Goal: Information Seeking & Learning: Learn about a topic

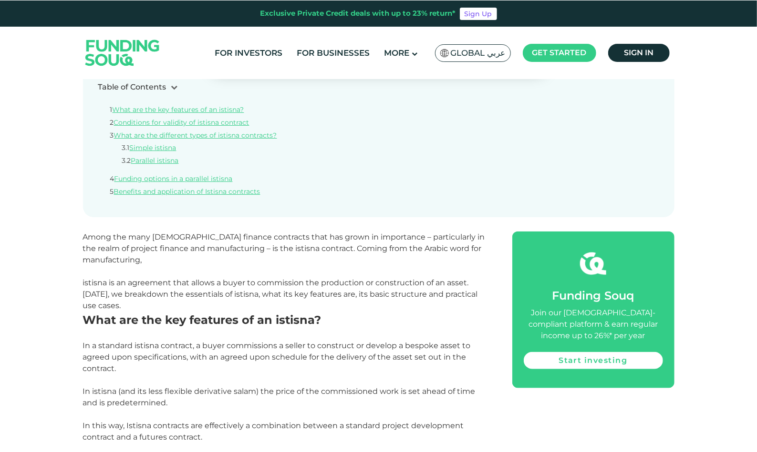
scroll to position [478, 0]
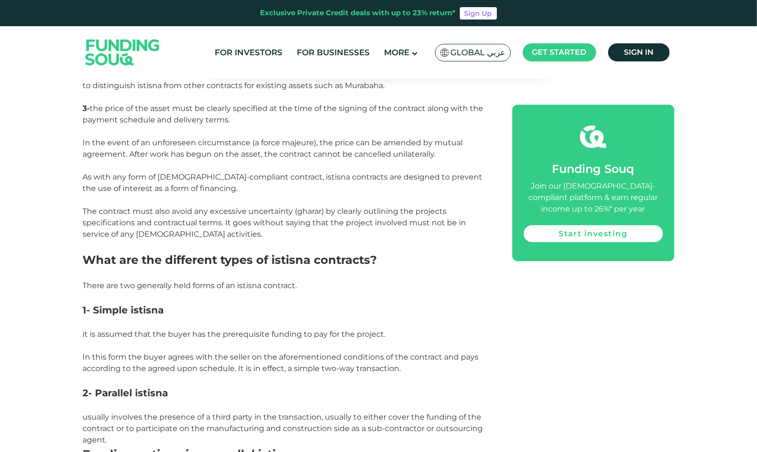
scroll to position [1271, 0]
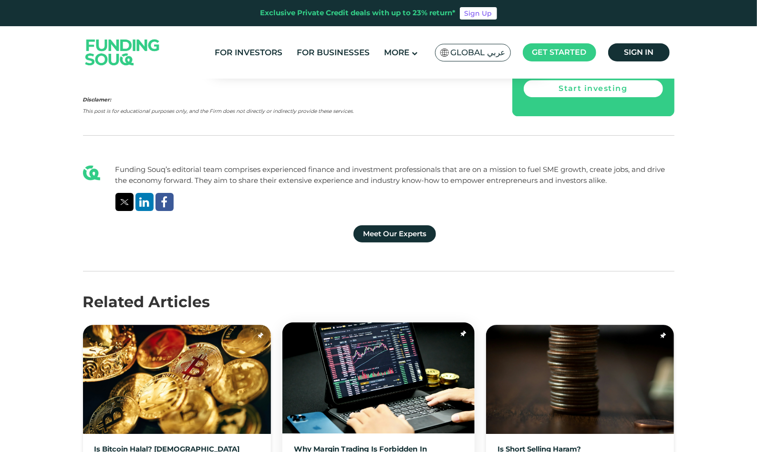
click at [420, 446] on link "Why margin trading is forbidden in [DEMOGRAPHIC_DATA]?" at bounding box center [378, 454] width 169 height 17
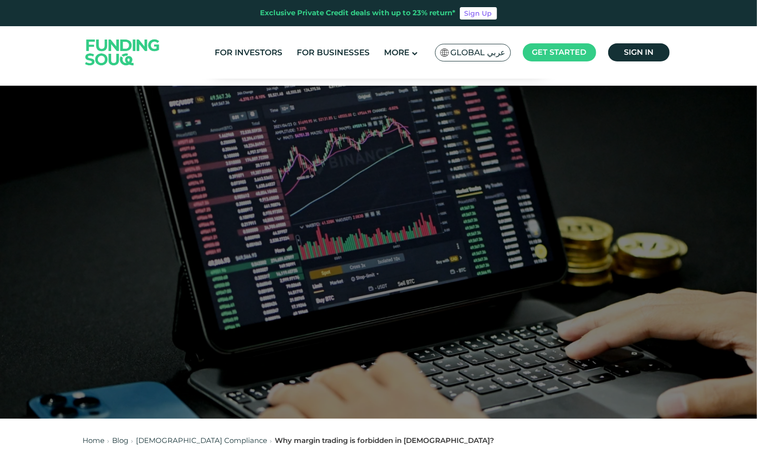
scroll to position [396, 0]
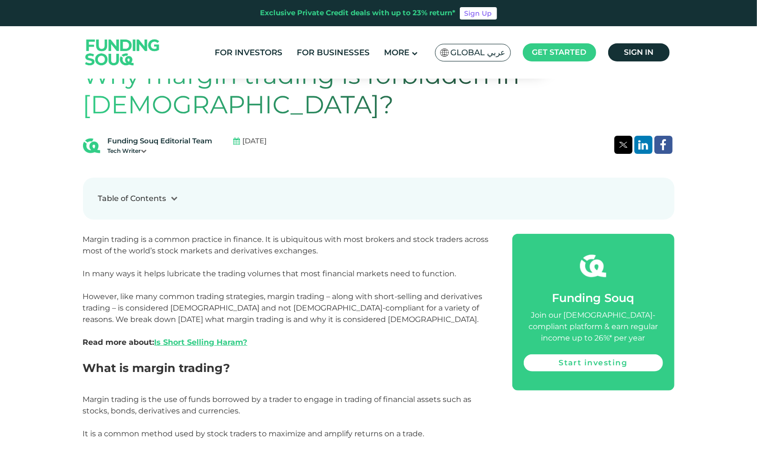
click at [482, 394] on p "Margin trading is the use of funds borrowed by a trader to engage in trading of…" at bounding box center [287, 422] width 408 height 57
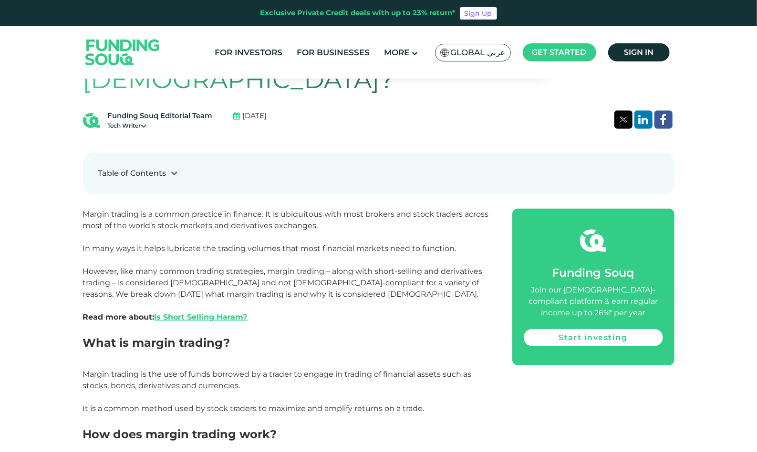
scroll to position [444, 0]
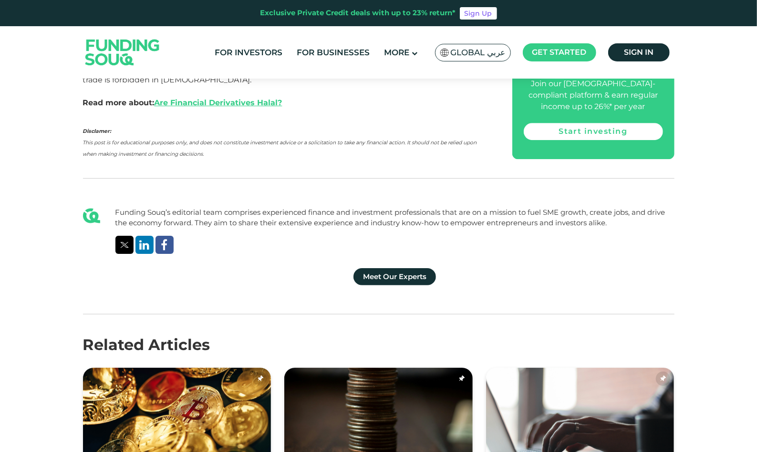
scroll to position [1303, 0]
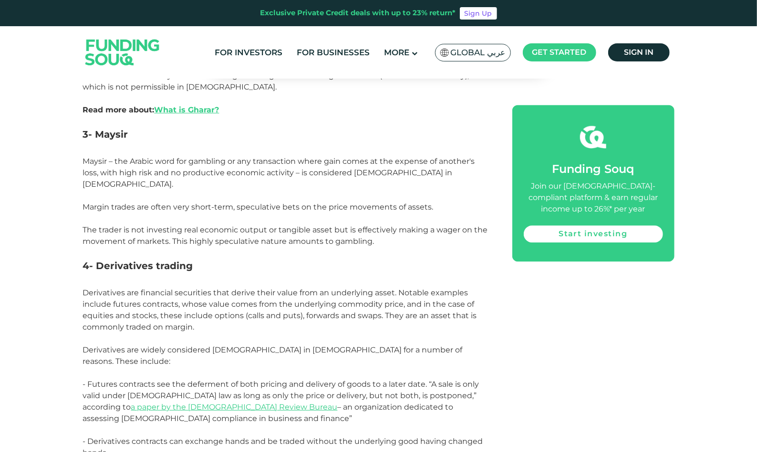
scroll to position [1176, 0]
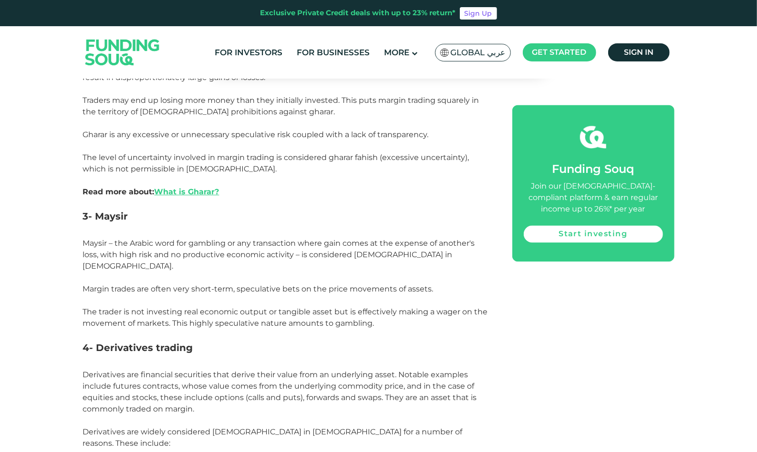
click at [443, 293] on p "Maysir – the Arabic word for gambling or any transaction where gain comes at th…" at bounding box center [287, 289] width 408 height 103
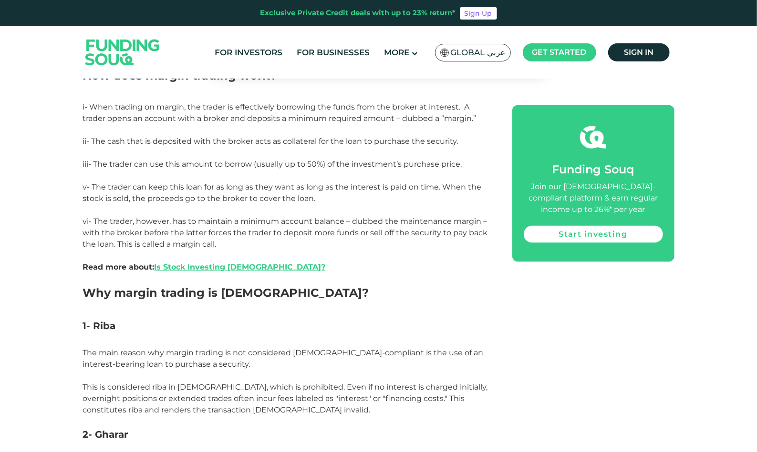
click at [429, 285] on h2 "Why margin trading is haram?" at bounding box center [287, 302] width 408 height 34
click at [755, 181] on div "Home Blog Shariah Compliance 1" at bounding box center [378, 438] width 757 height 2264
drag, startPoint x: 755, startPoint y: 181, endPoint x: 759, endPoint y: 145, distance: 36.0
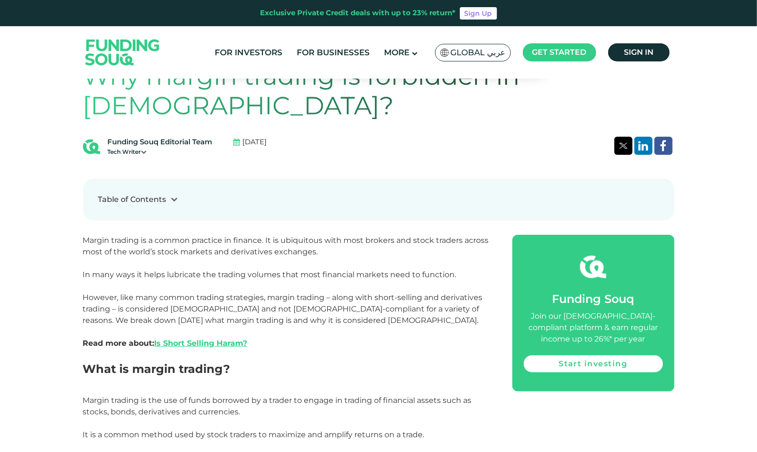
scroll to position [390, 0]
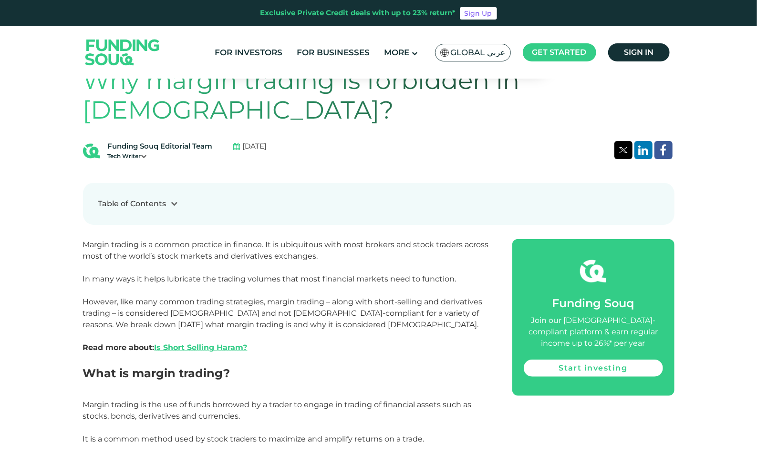
click at [275, 301] on p "Margin trading is a common practice in finance. It is ubiquitous with most brok…" at bounding box center [287, 302] width 408 height 126
click at [223, 343] on link "Is Short Selling Haram?" at bounding box center [200, 347] width 93 height 9
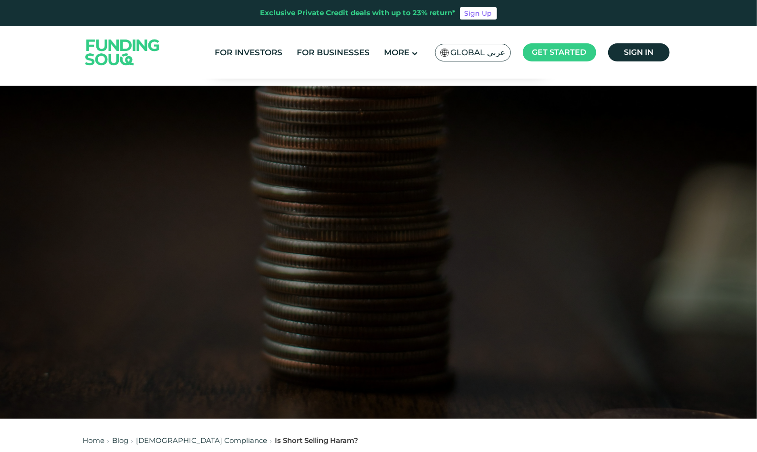
scroll to position [396, 0]
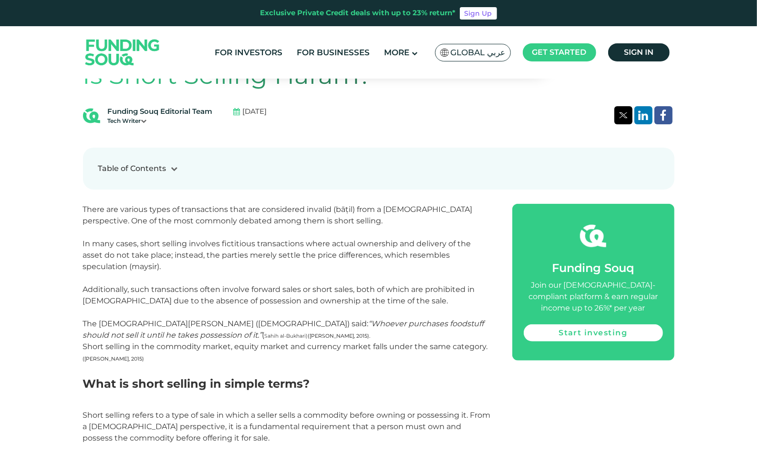
click at [458, 287] on span "il) from a Shariah perspective. One of the most commonly debated among them is …" at bounding box center [279, 266] width 392 height 123
click at [307, 407] on h2 "What is short selling in simple terms?" at bounding box center [287, 393] width 408 height 34
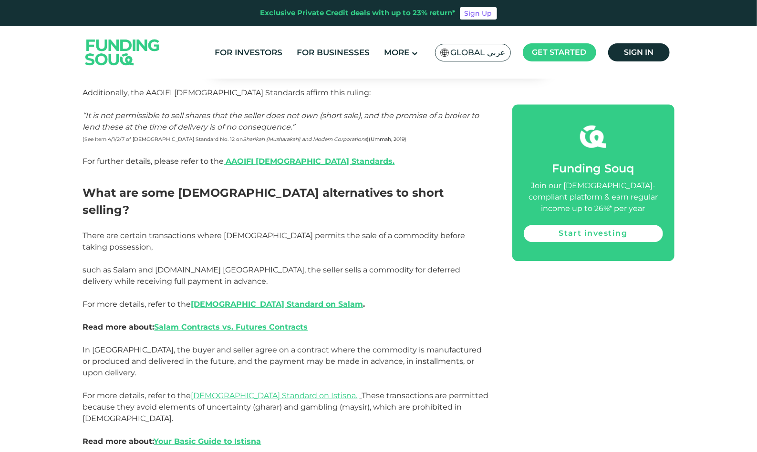
scroll to position [1478, 0]
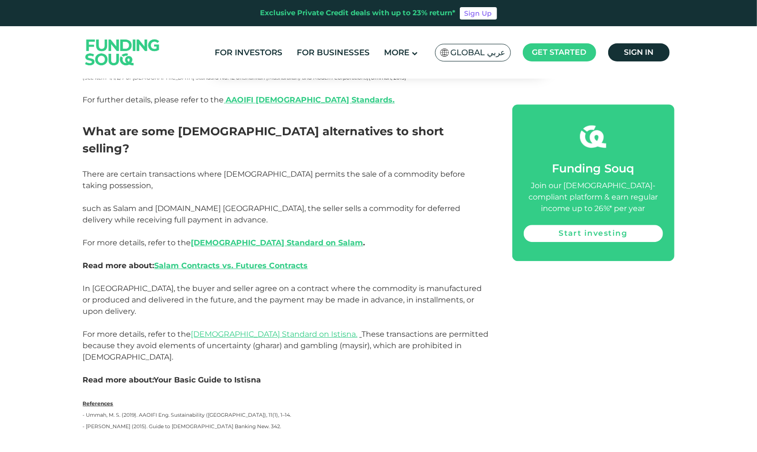
click at [231, 376] on link "Your Basic Guide to Istisna" at bounding box center [207, 380] width 107 height 9
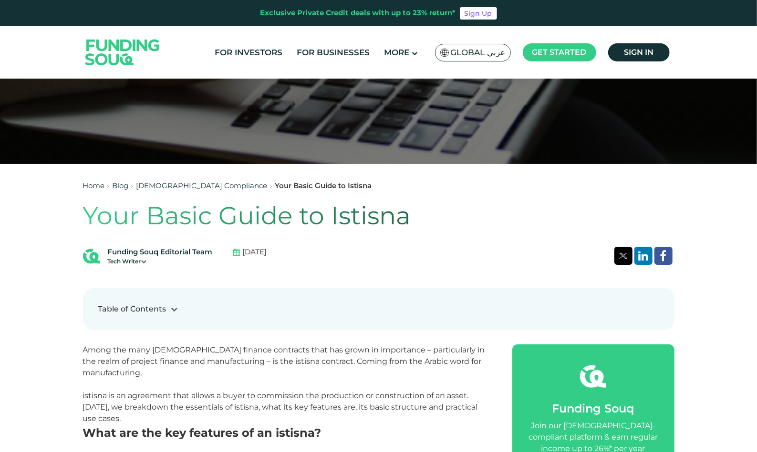
scroll to position [278, 0]
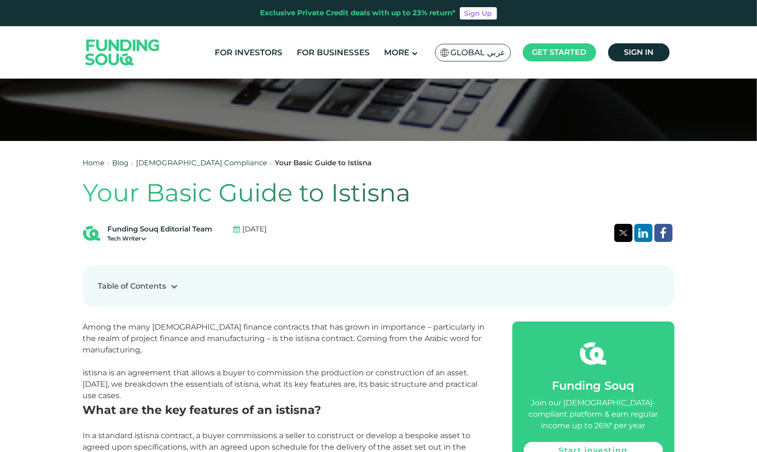
click at [467, 361] on p at bounding box center [287, 361] width 408 height 11
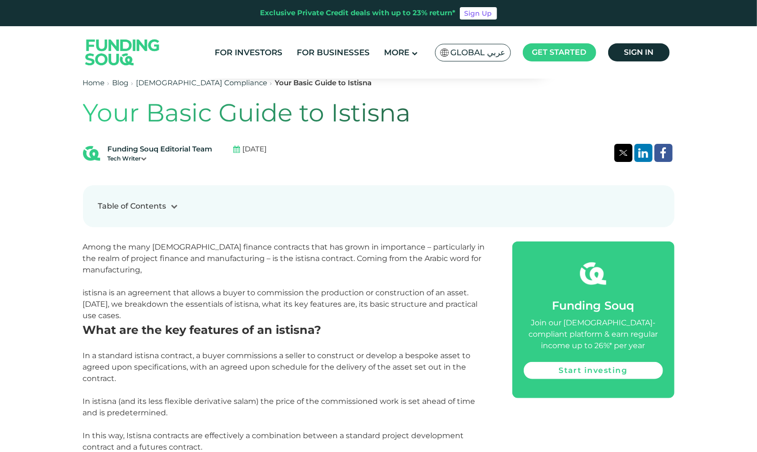
scroll to position [381, 0]
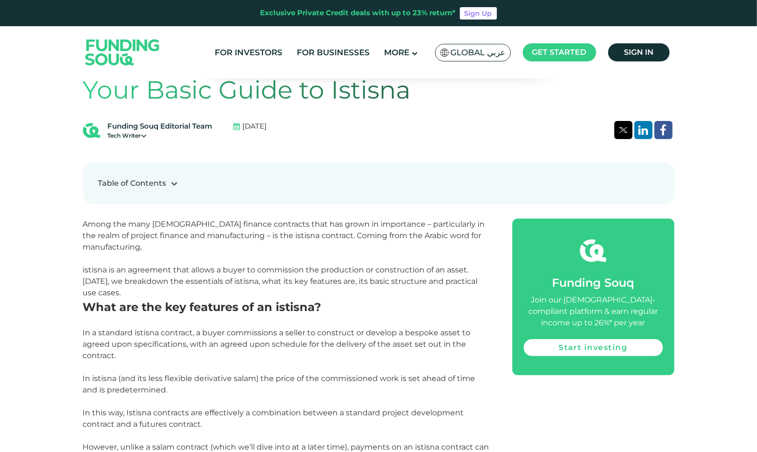
click at [424, 346] on span "In a standard istisna contract, a buyer commissions a seller to construct or de…" at bounding box center [277, 344] width 388 height 32
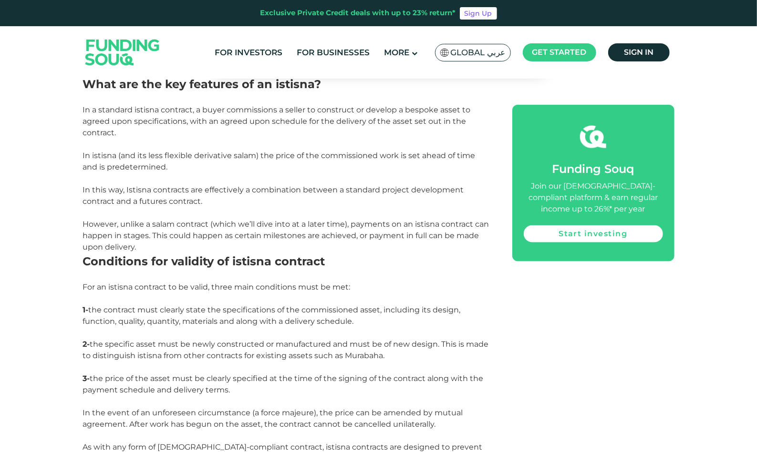
scroll to position [650, 0]
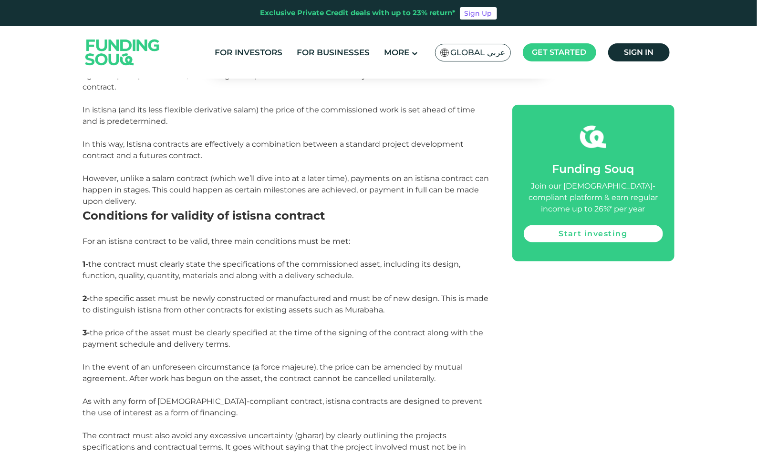
click at [488, 376] on p "In the event of an unforeseen circumstance (a force majeure), the price can be …" at bounding box center [287, 373] width 408 height 23
click at [358, 406] on span "As with any form of [DEMOGRAPHIC_DATA]-compliant contract, istisna contracts ar…" at bounding box center [283, 407] width 400 height 21
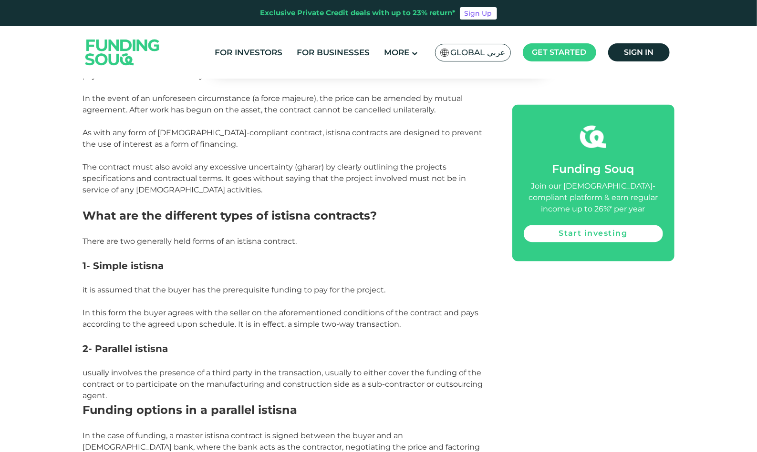
scroll to position [930, 0]
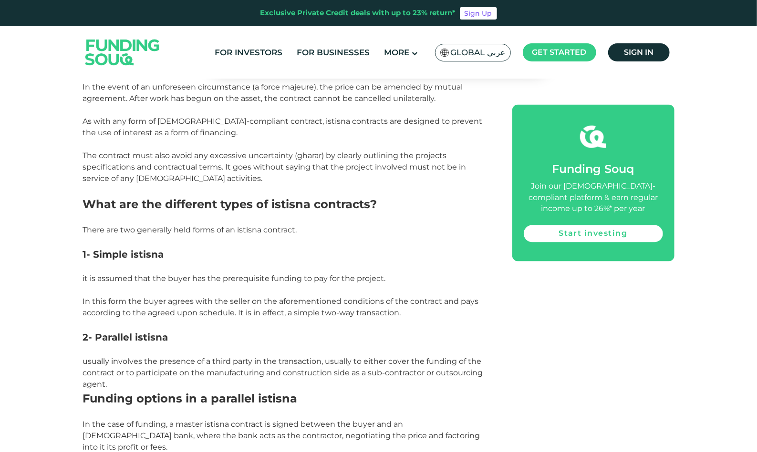
click at [240, 258] on h3 "1- Simple istisna" at bounding box center [287, 254] width 408 height 14
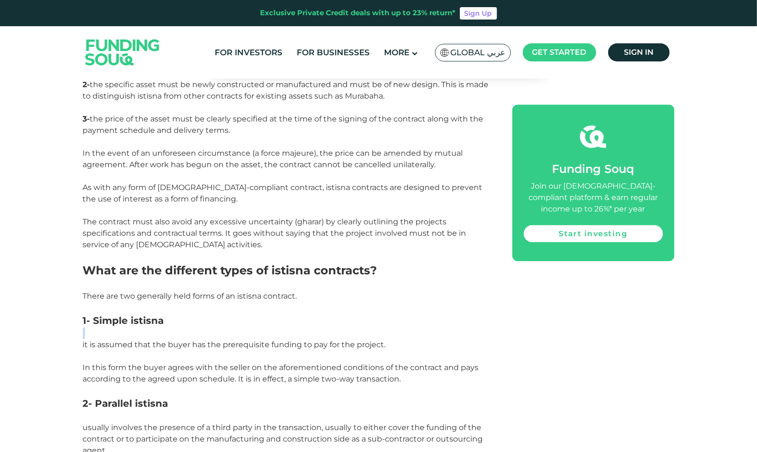
scroll to position [661, 0]
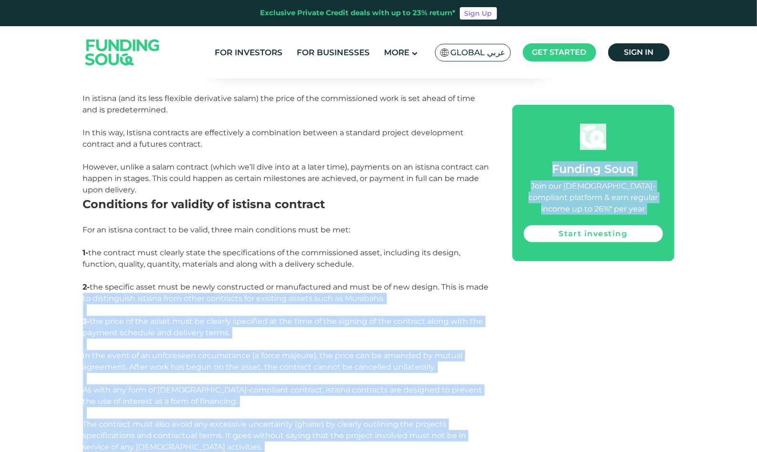
click at [611, 225] on div "Funding Souq Join our shariah-compliant platform & earn regular income up to 26…" at bounding box center [593, 183] width 162 height 157
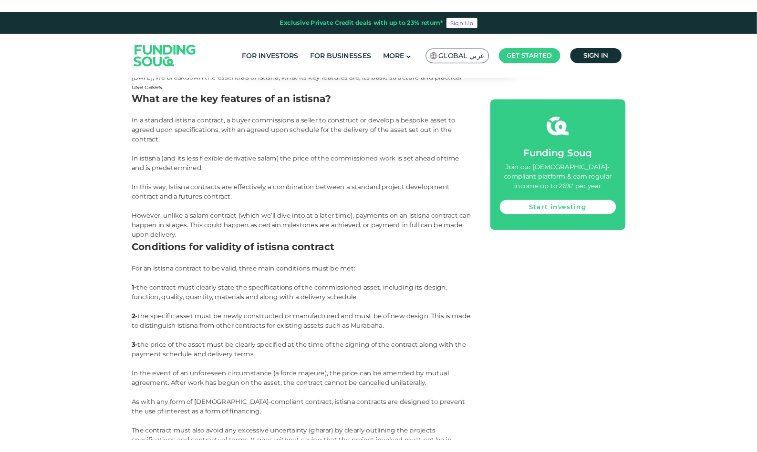
scroll to position [584, 0]
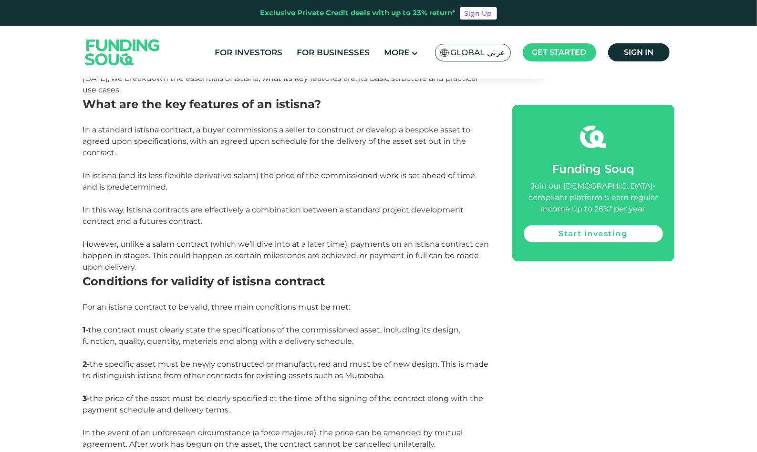
click at [370, 373] on span "2- the specific asset must be newly constructed or manufactured and must be of …" at bounding box center [286, 370] width 406 height 21
